Goal: Transaction & Acquisition: Purchase product/service

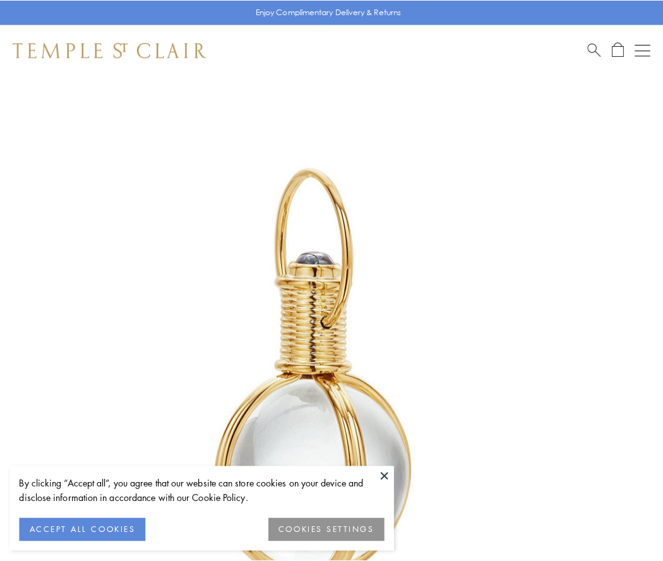
scroll to position [330, 0]
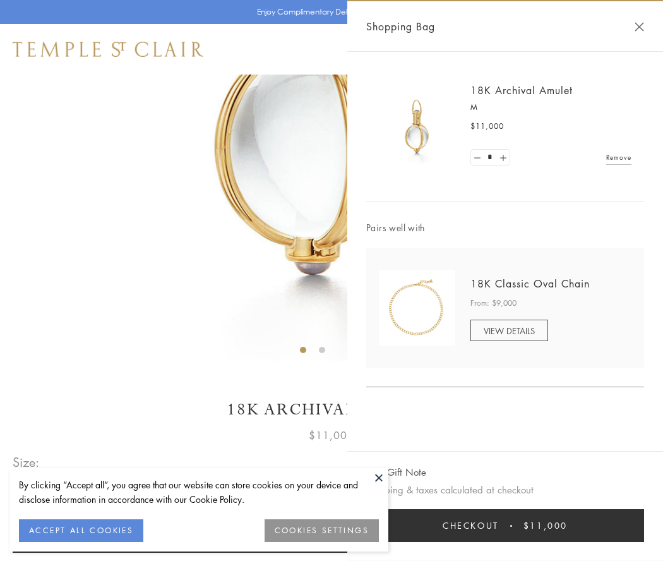
click at [505, 525] on button "Checkout $11,000" at bounding box center [505, 525] width 278 height 33
